Goal: Navigation & Orientation: Go to known website

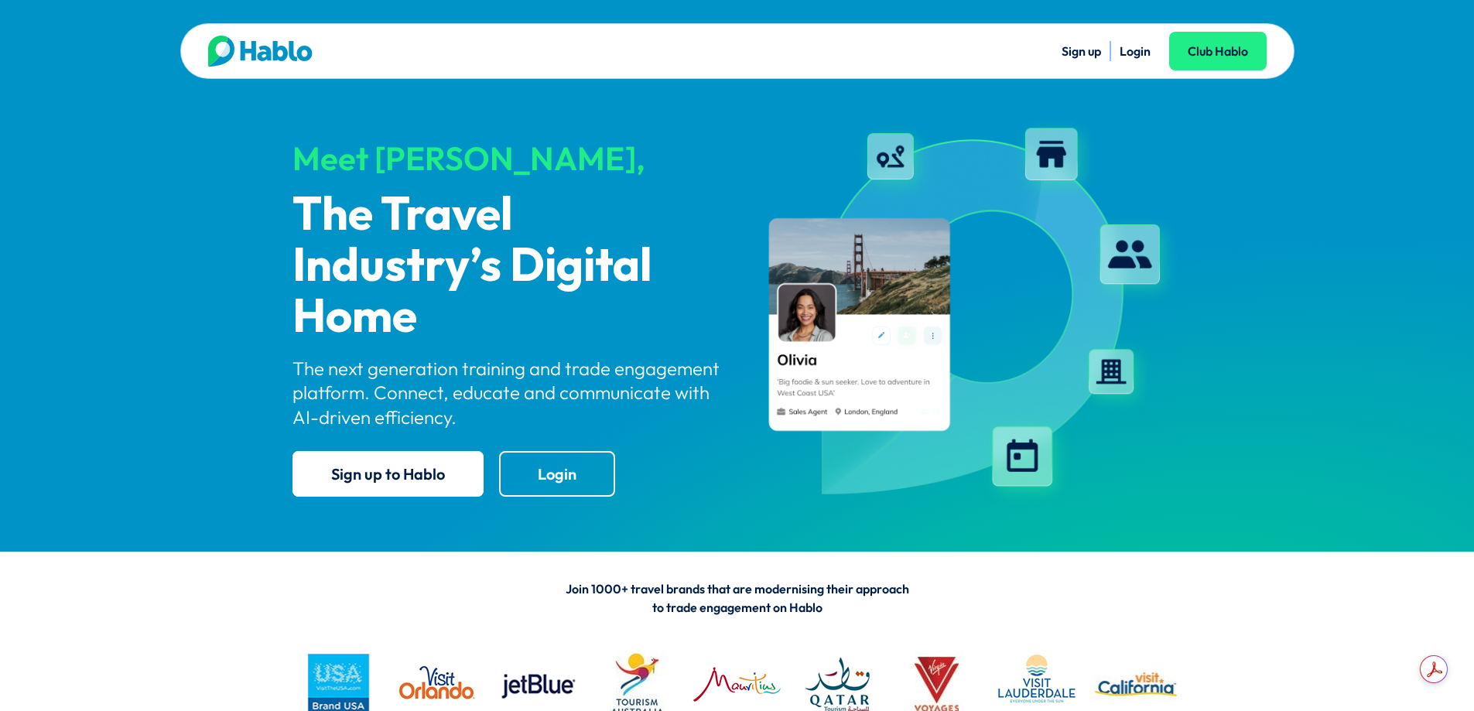
click at [1134, 56] on link "Login" at bounding box center [1135, 50] width 31 height 15
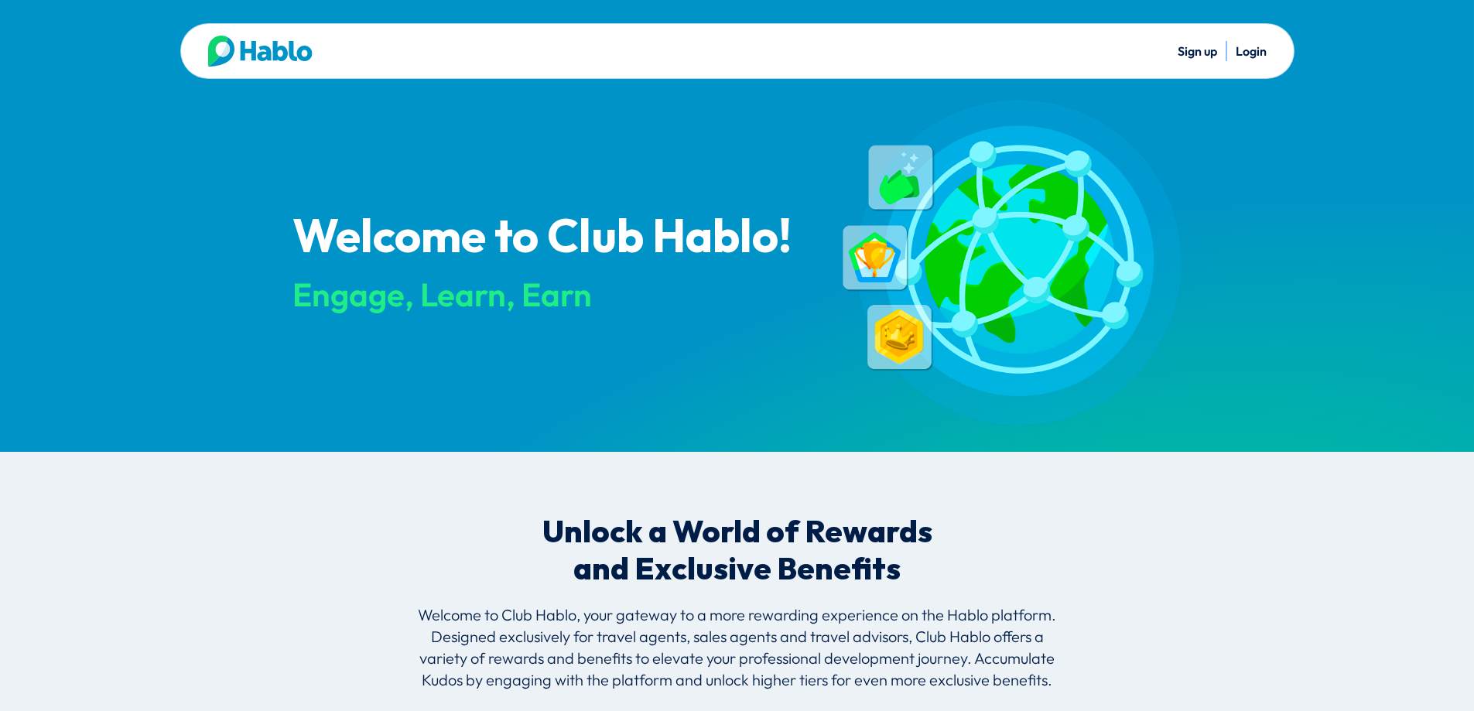
click at [1258, 49] on link "Login" at bounding box center [1251, 50] width 31 height 15
